Goal: Information Seeking & Learning: Learn about a topic

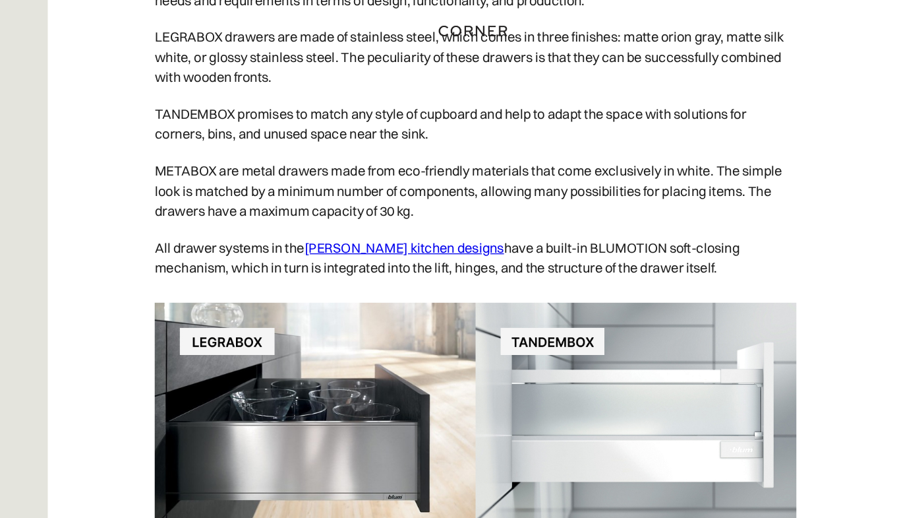
scroll to position [16094, 0]
